Goal: Entertainment & Leisure: Consume media (video, audio)

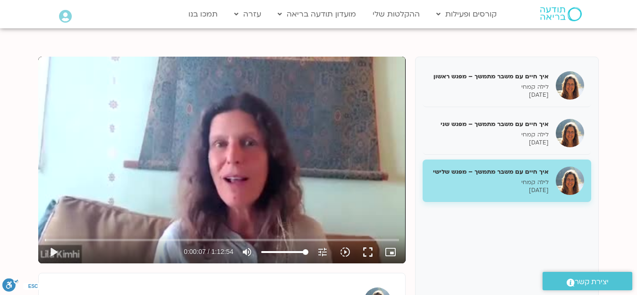
scroll to position [94, 0]
drag, startPoint x: 329, startPoint y: 194, endPoint x: 523, endPoint y: 237, distance: 199.1
click at [523, 237] on div "איך חיים עם משבר מתמשך – מפגש ראשון לילה קמחי [DATE] איך חיים עם משבר מתמשך – מ…" at bounding box center [318, 217] width 560 height 321
click at [51, 251] on button "play_arrow" at bounding box center [53, 252] width 23 height 23
click at [346, 251] on icon "slow_motion_video" at bounding box center [344, 251] width 11 height 11
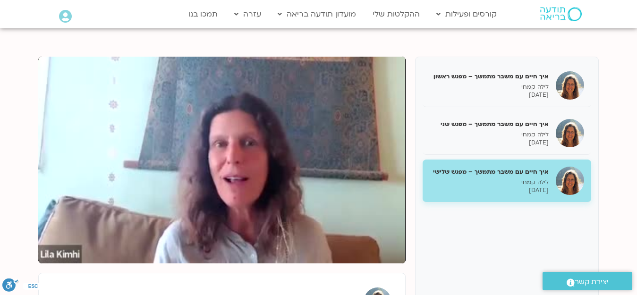
click at [416, 195] on div "איך חיים עם משבר מתמשך – מפגש ראשון לילה קמחי [DATE] איך חיים עם משבר מתמשך – מ…" at bounding box center [507, 217] width 184 height 321
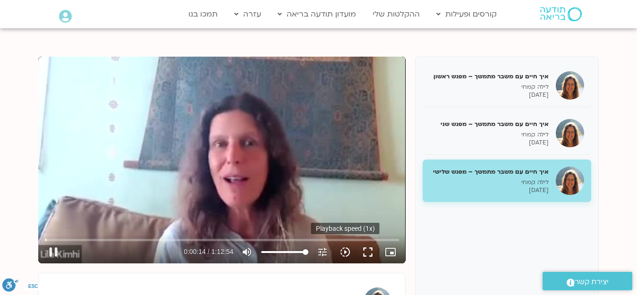
click at [344, 251] on icon "slow_motion_video" at bounding box center [344, 251] width 11 height 11
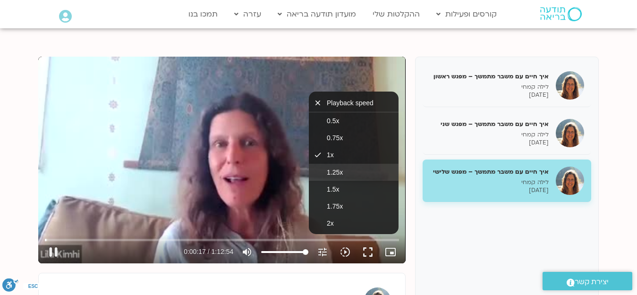
click at [342, 172] on span "1.25x" at bounding box center [335, 173] width 16 height 8
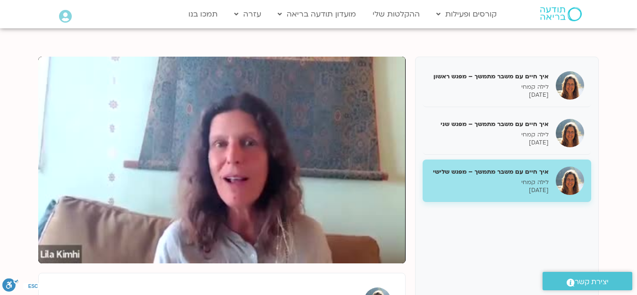
click at [409, 179] on div "איך חיים עם משבר מתמשך – מפגש ראשון לילה קמחי [DATE] איך חיים עם משבר מתמשך – מ…" at bounding box center [318, 217] width 560 height 321
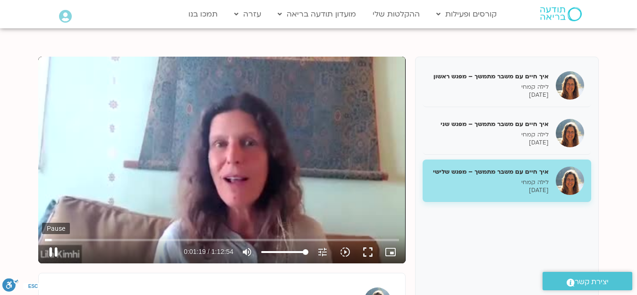
click at [49, 247] on button "pause" at bounding box center [53, 252] width 23 height 23
click at [54, 250] on button "play_arrow" at bounding box center [53, 252] width 23 height 23
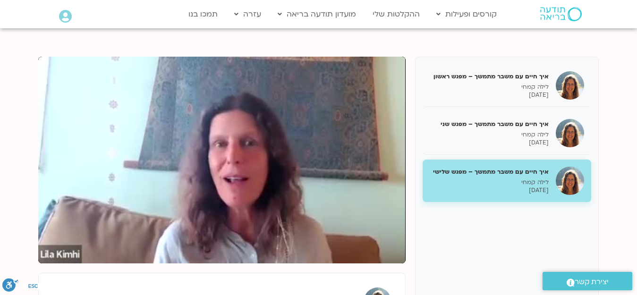
click at [326, 212] on div "Skip Ad 0:13 pause 0:07:23 / 1:12:54 volume_up Mute tune Resolution Auto 240p s…" at bounding box center [221, 160] width 367 height 207
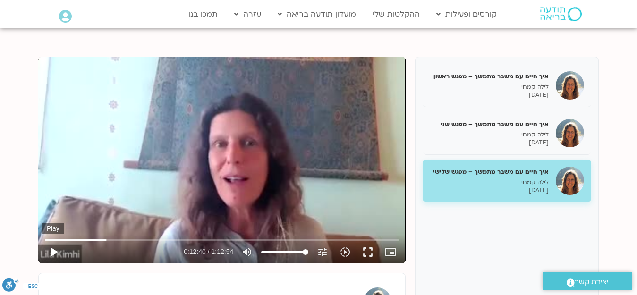
click at [56, 253] on button "play_arrow" at bounding box center [53, 252] width 23 height 23
click at [52, 249] on button "pause" at bounding box center [53, 252] width 23 height 23
type input "784.453916"
